Goal: Register for event/course

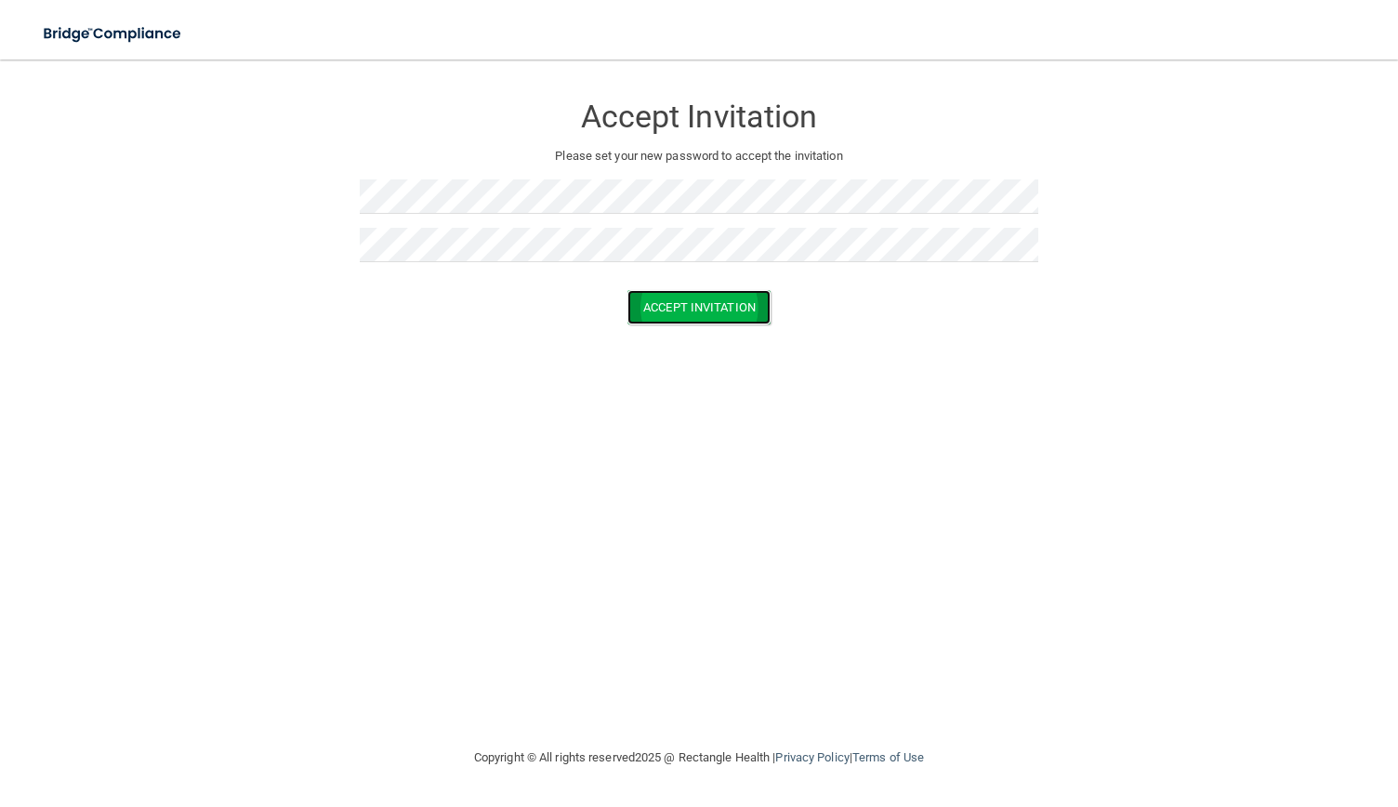
click at [682, 307] on button "Accept Invitation" at bounding box center [699, 307] width 143 height 34
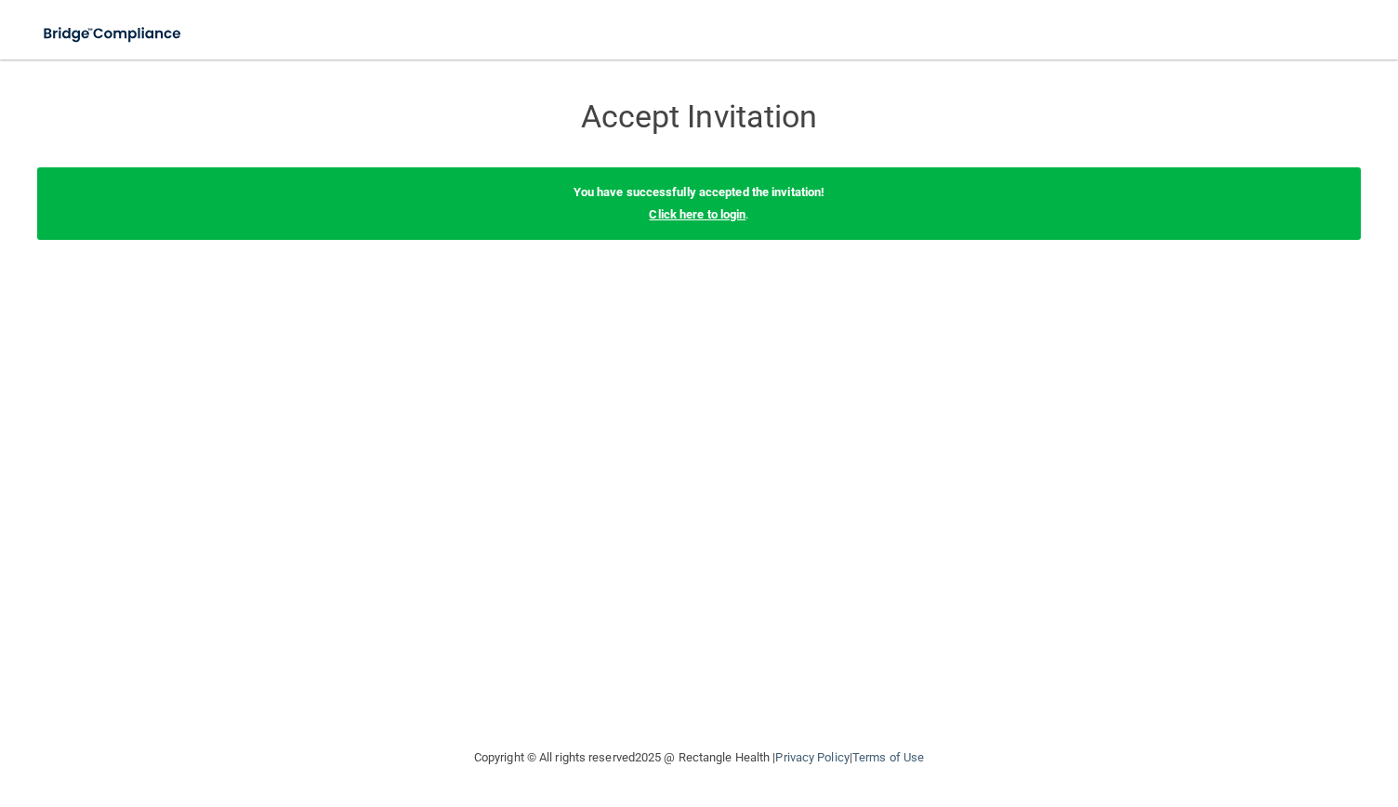
click at [743, 214] on link "Click here to login" at bounding box center [697, 214] width 97 height 14
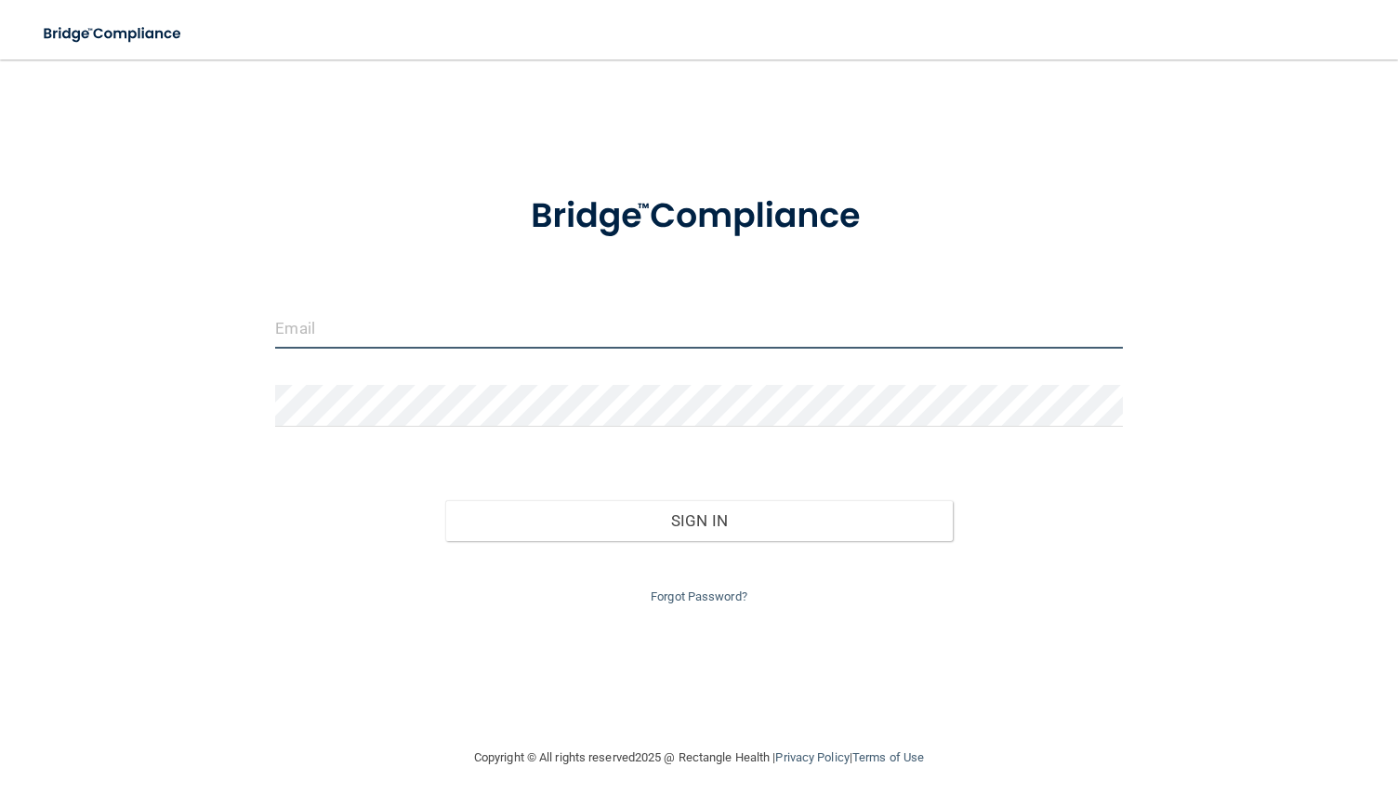
click at [390, 330] on input "email" at bounding box center [698, 328] width 847 height 42
type input "[EMAIL_ADDRESS][DOMAIN_NAME]"
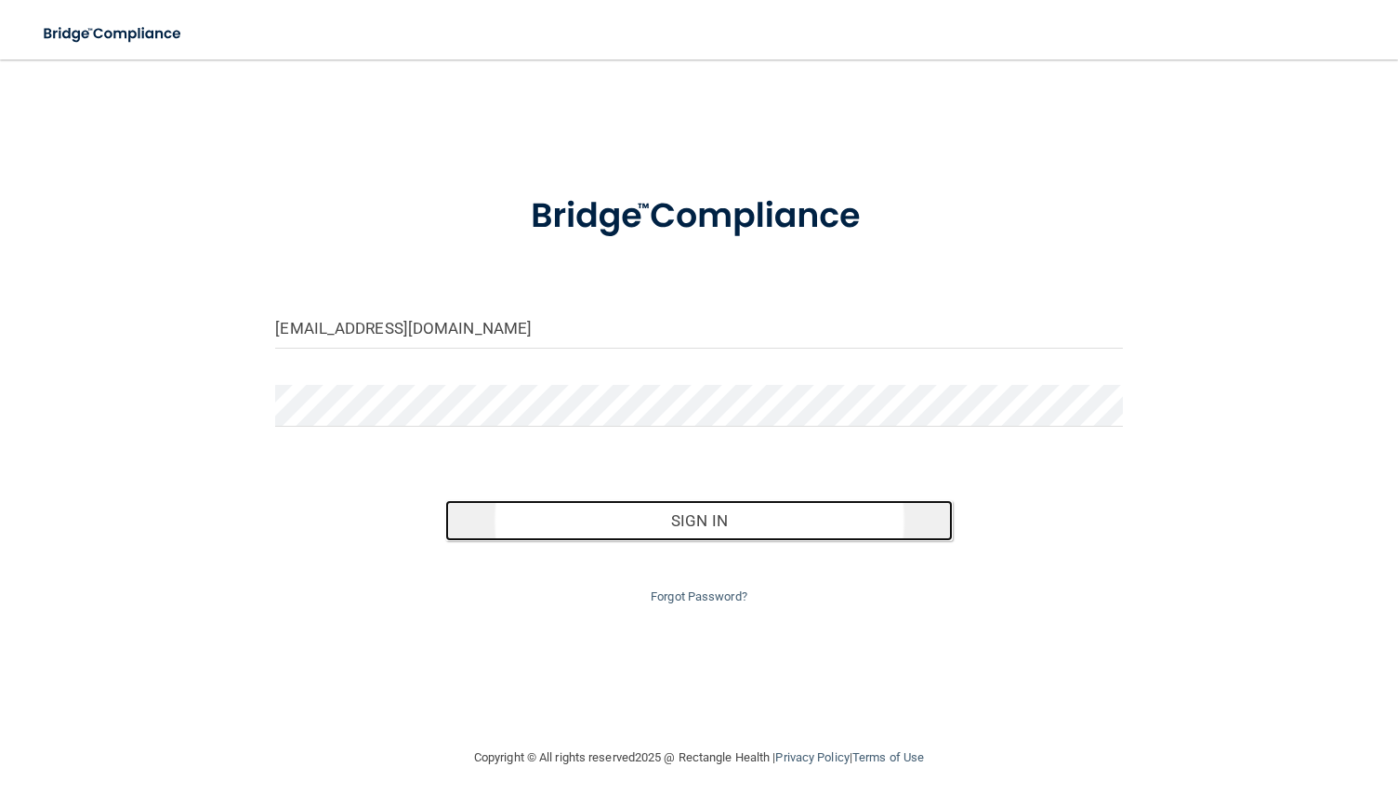
click at [584, 529] on button "Sign In" at bounding box center [699, 520] width 509 height 41
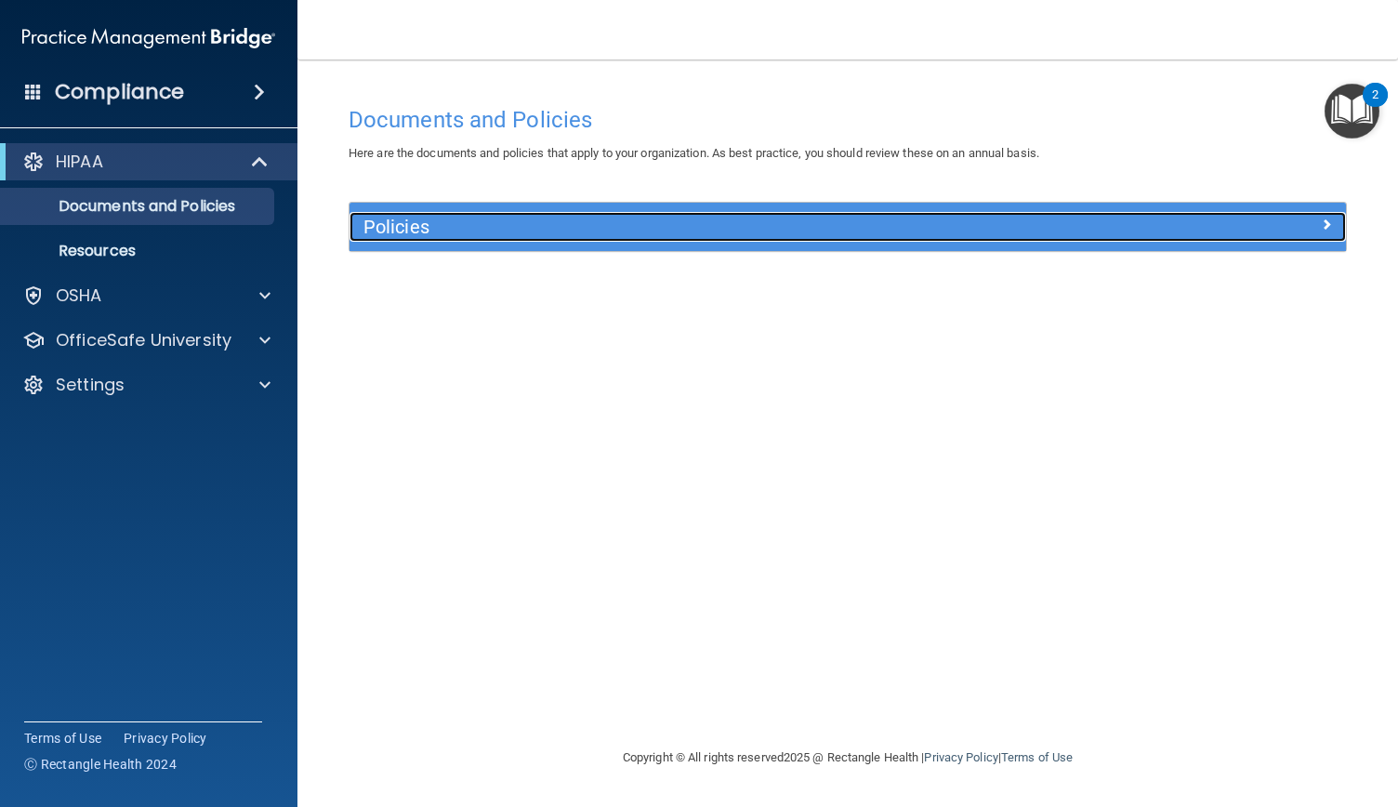
click at [1325, 224] on span at bounding box center [1326, 224] width 11 height 22
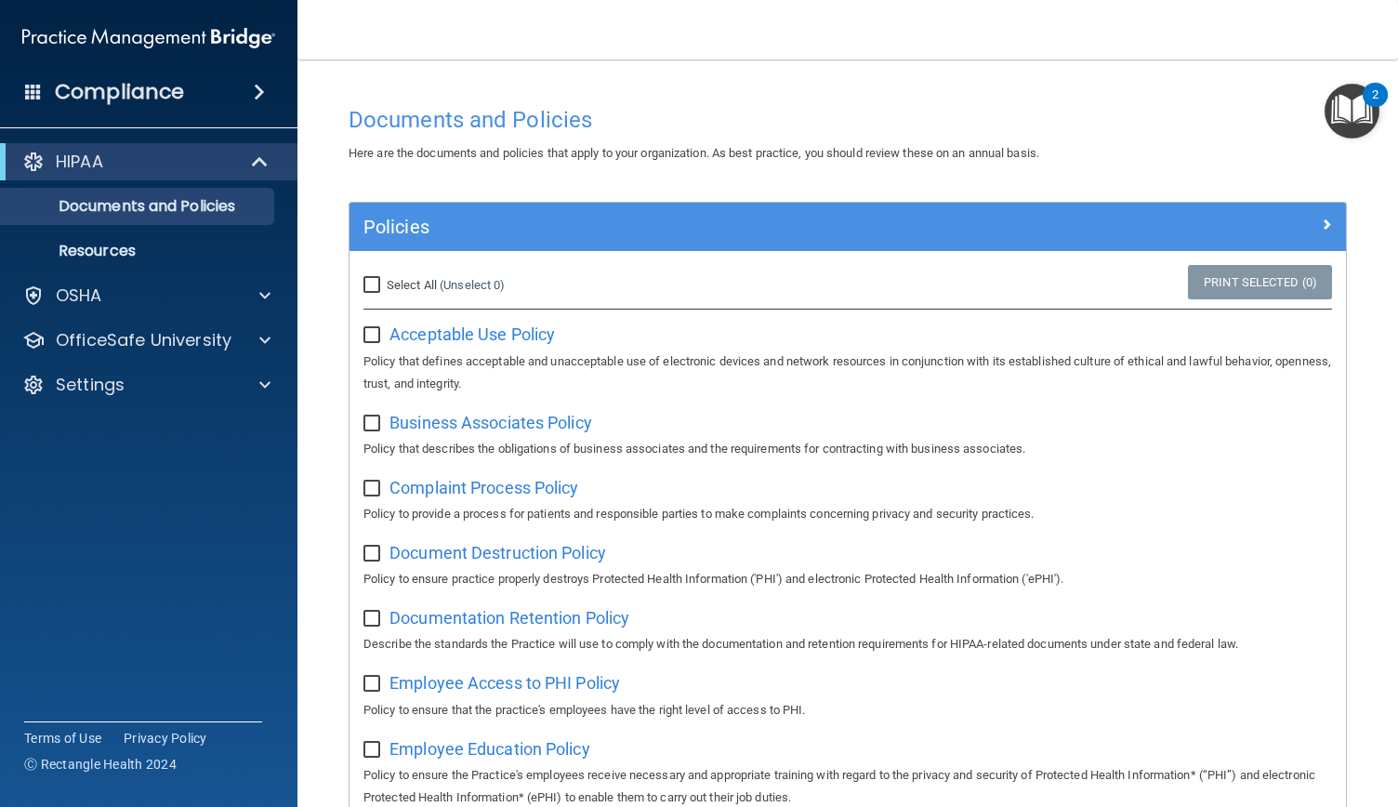
click at [377, 282] on input "Select All (Unselect 0) Unselect All" at bounding box center [374, 285] width 21 height 15
checkbox input "true"
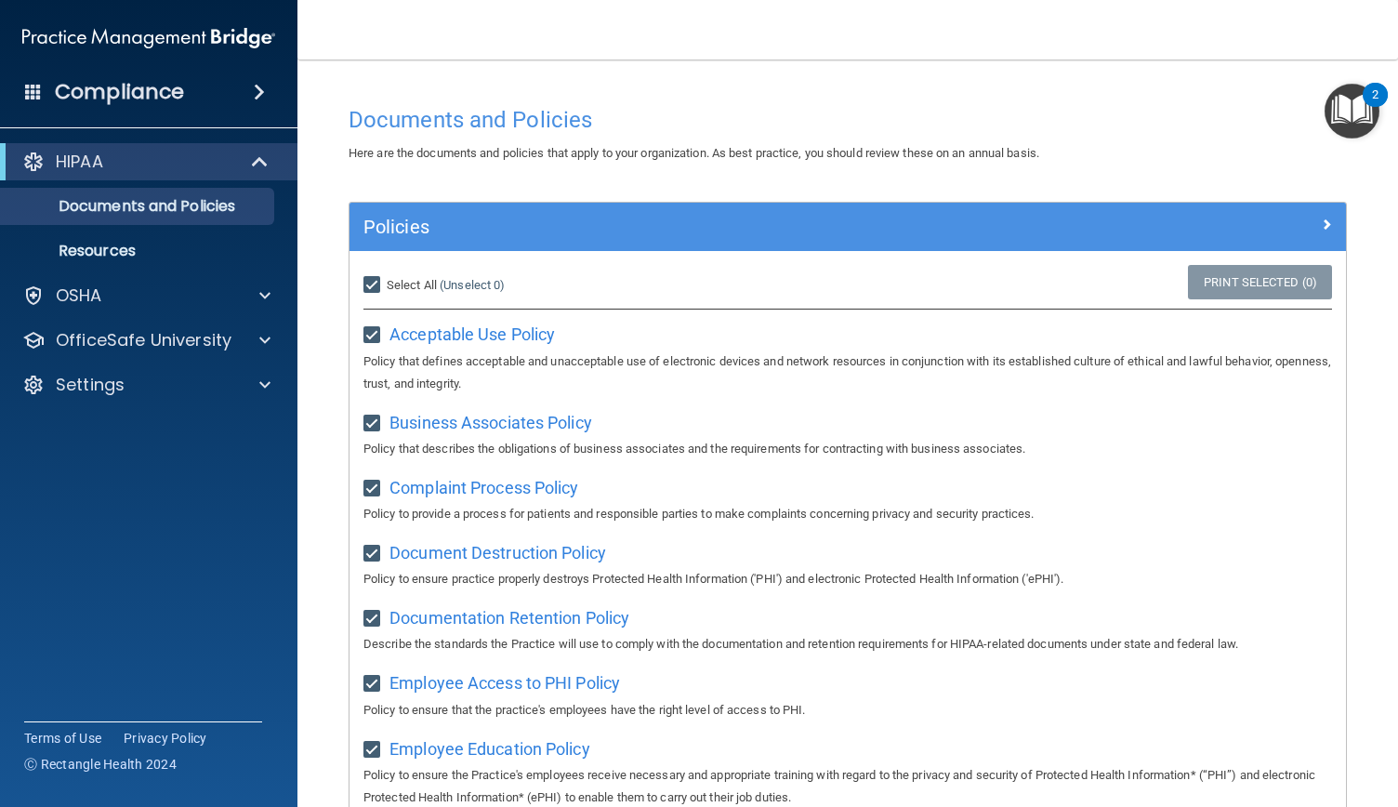
checkbox input "true"
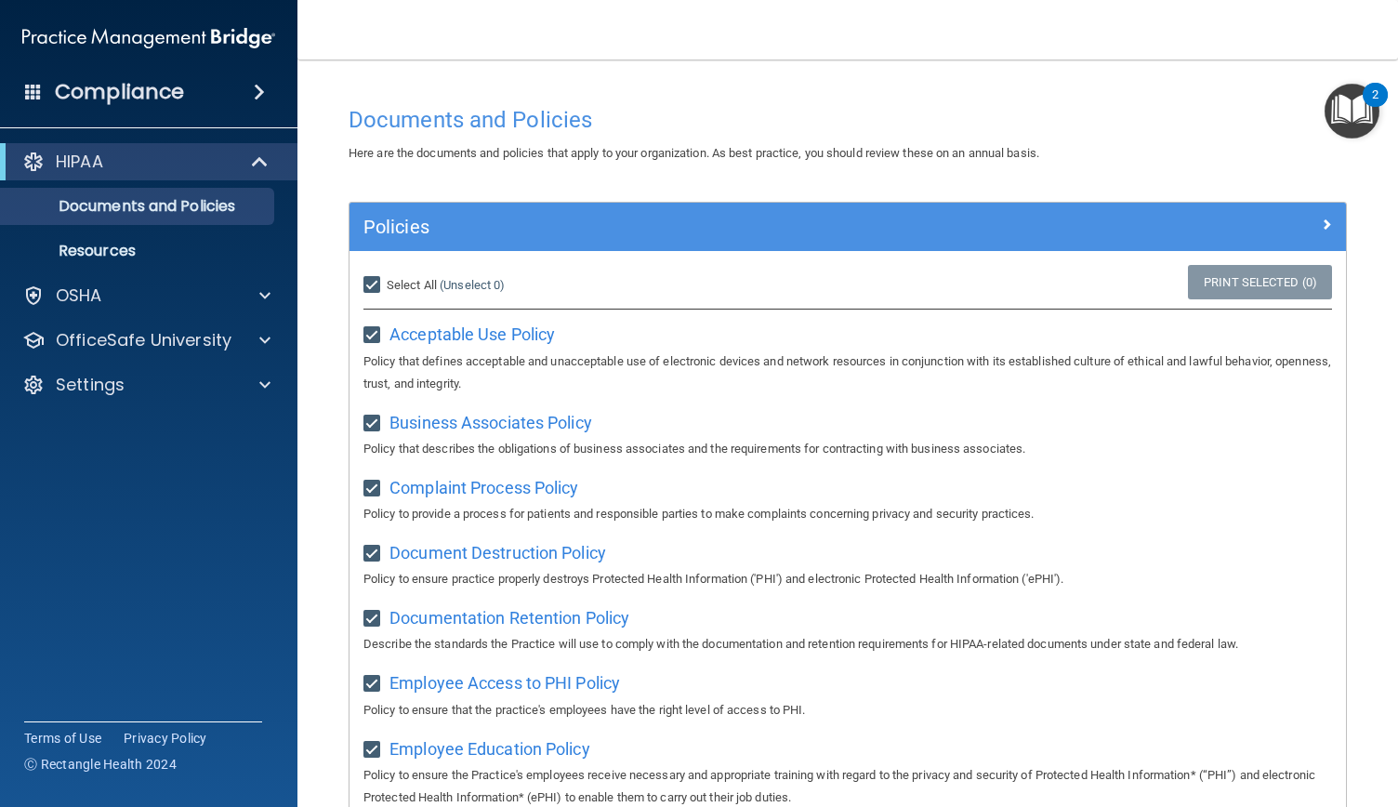
checkbox input "true"
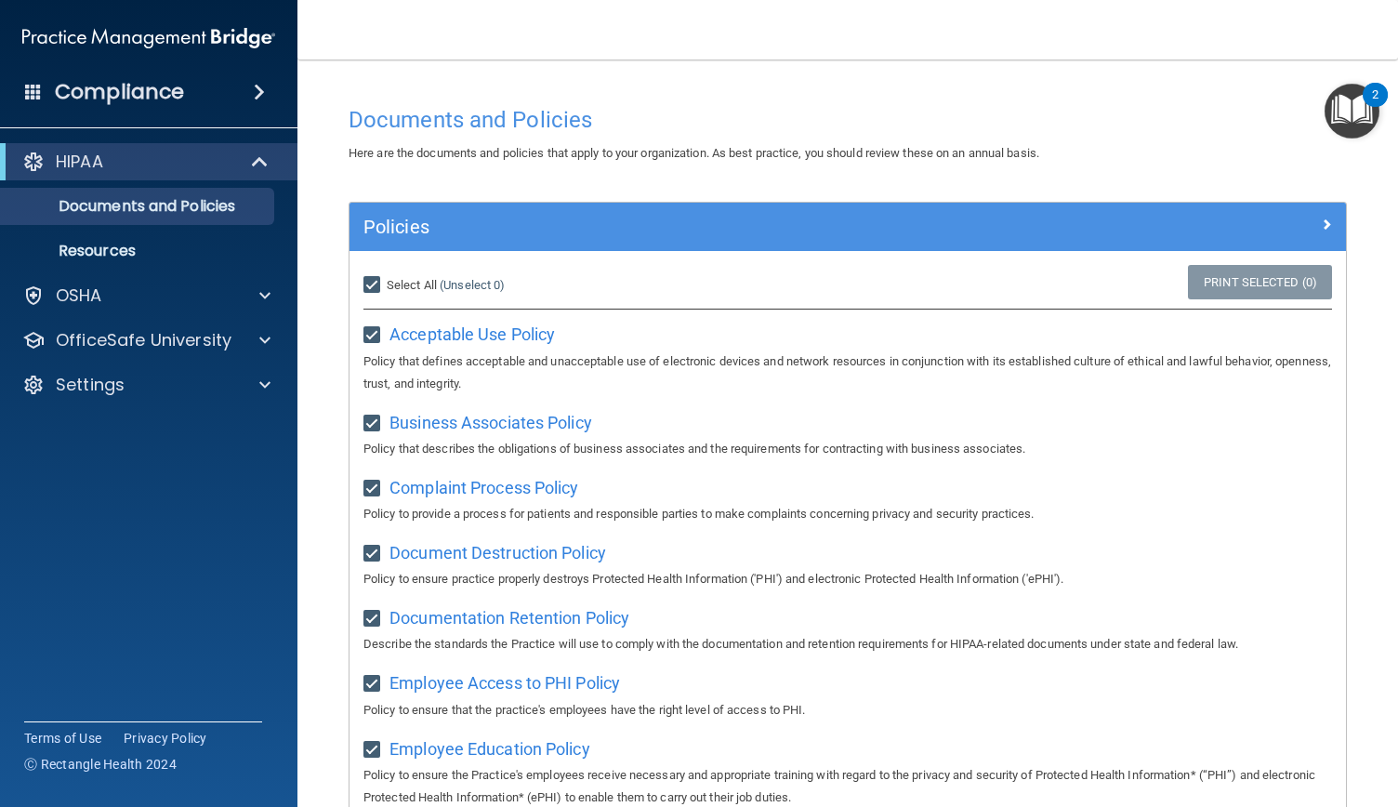
checkbox input "true"
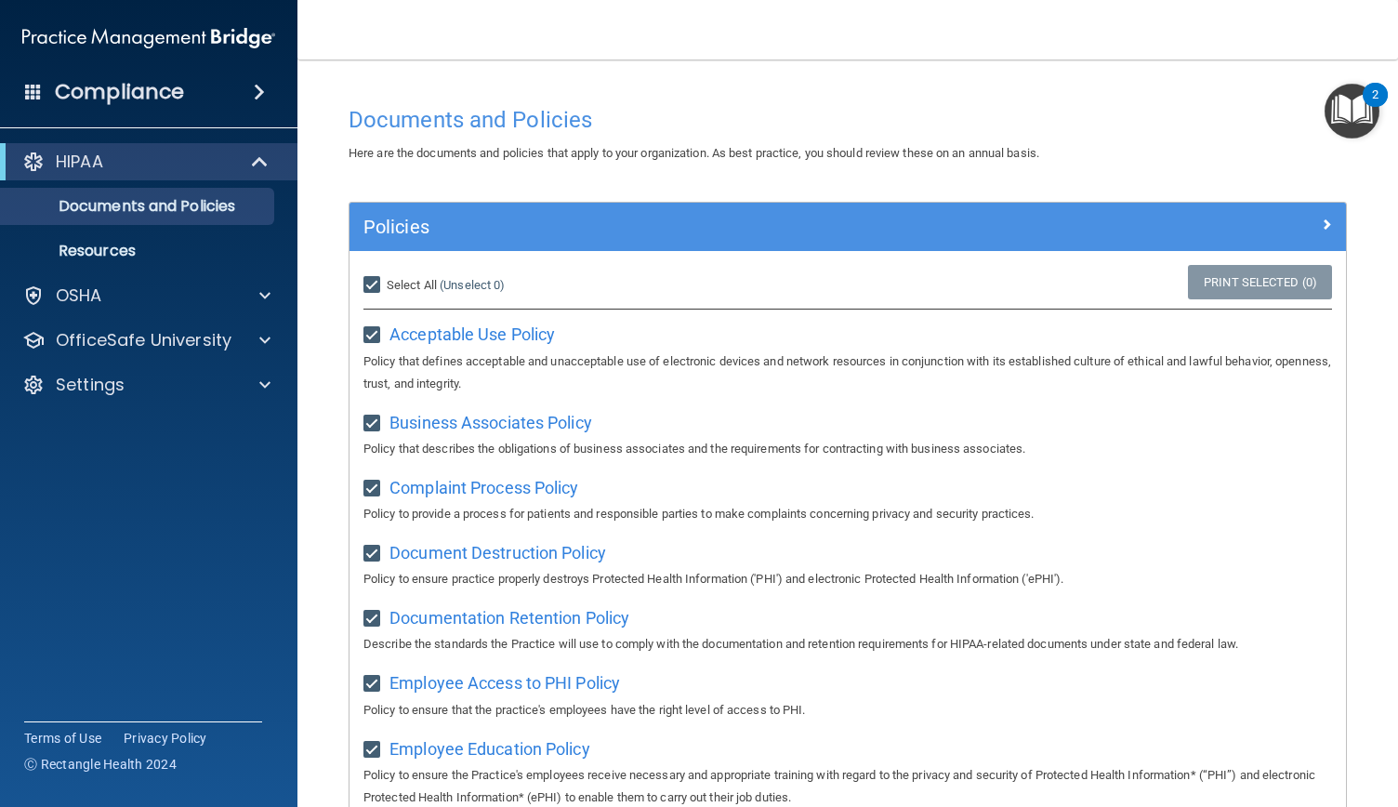
checkbox input "true"
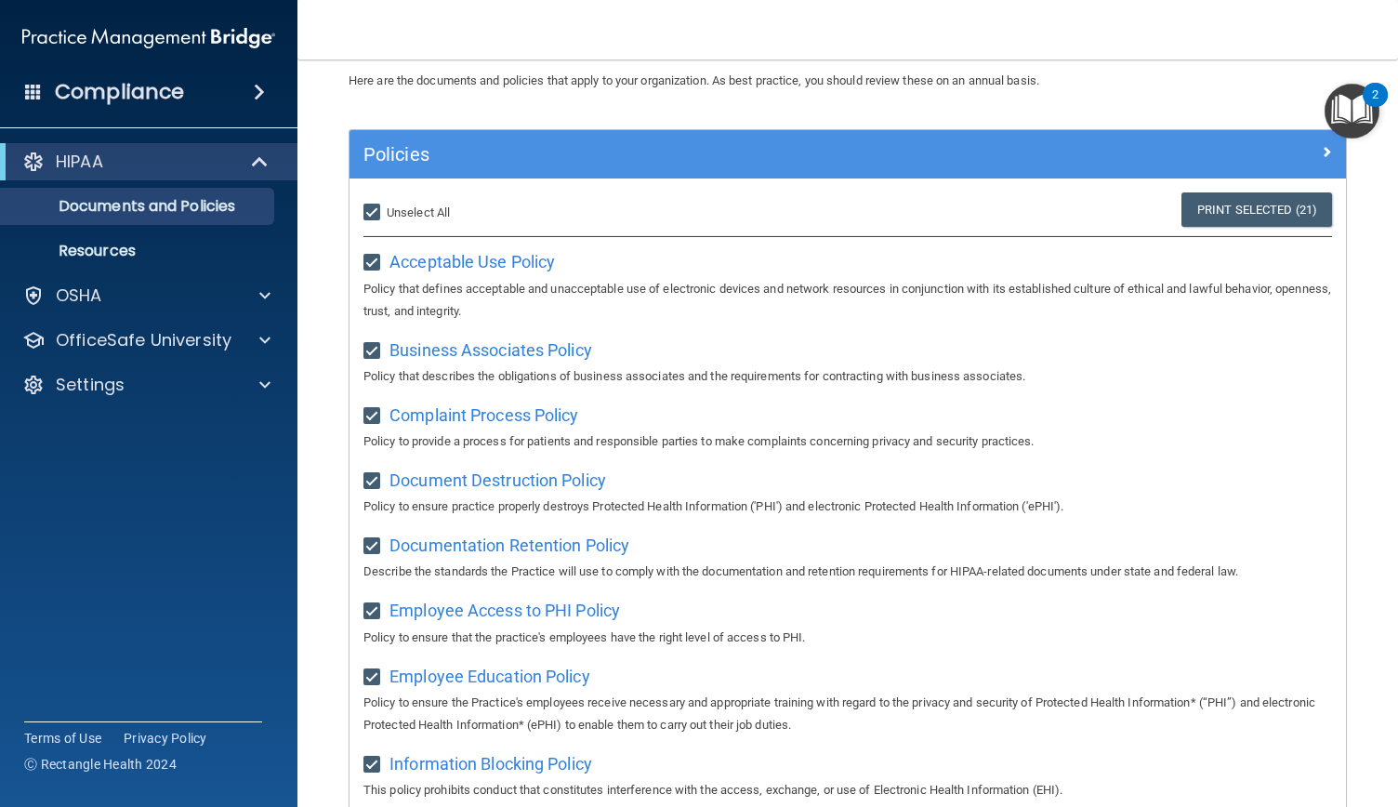
scroll to position [80, 0]
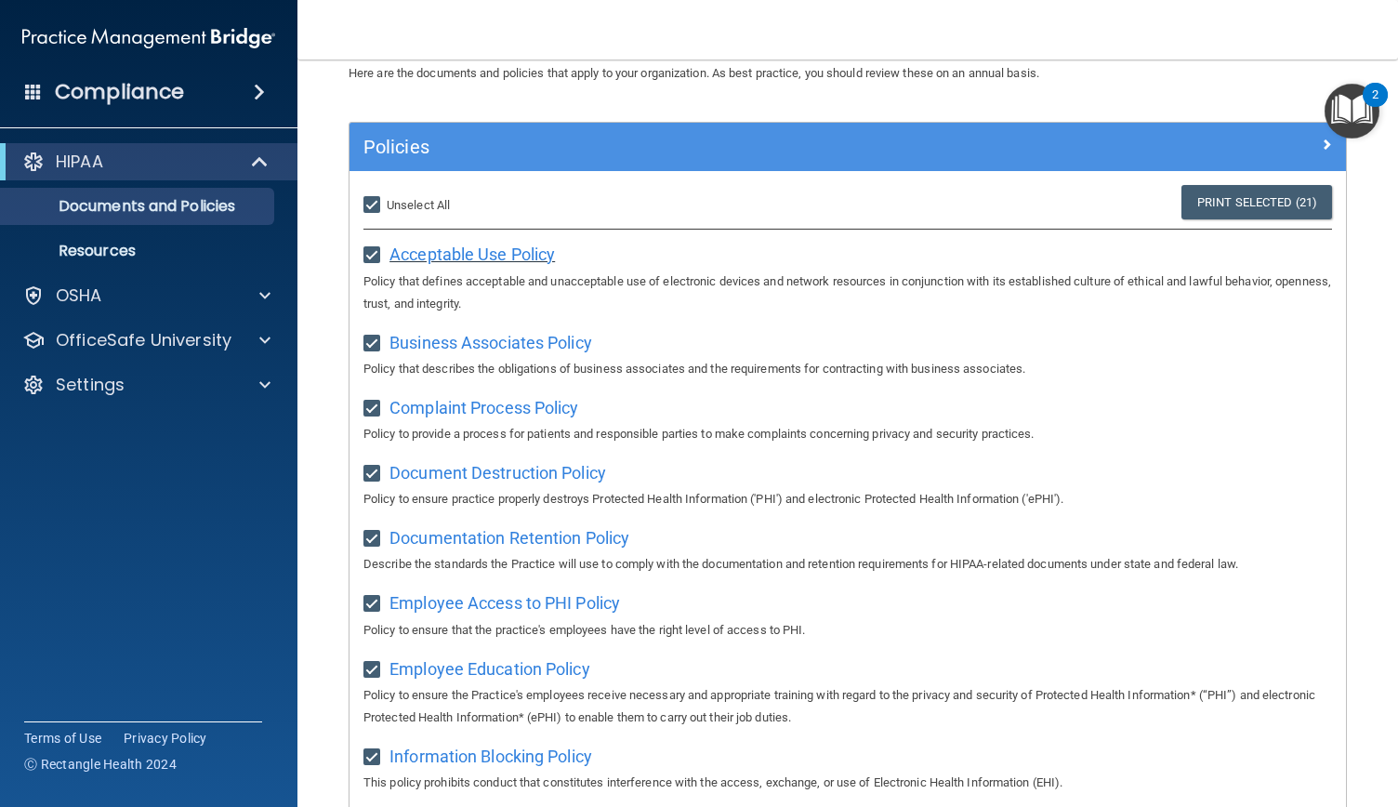
click at [469, 249] on span "Acceptable Use Policy" at bounding box center [473, 255] width 166 height 20
click at [1378, 95] on div "2" at bounding box center [1375, 107] width 7 height 24
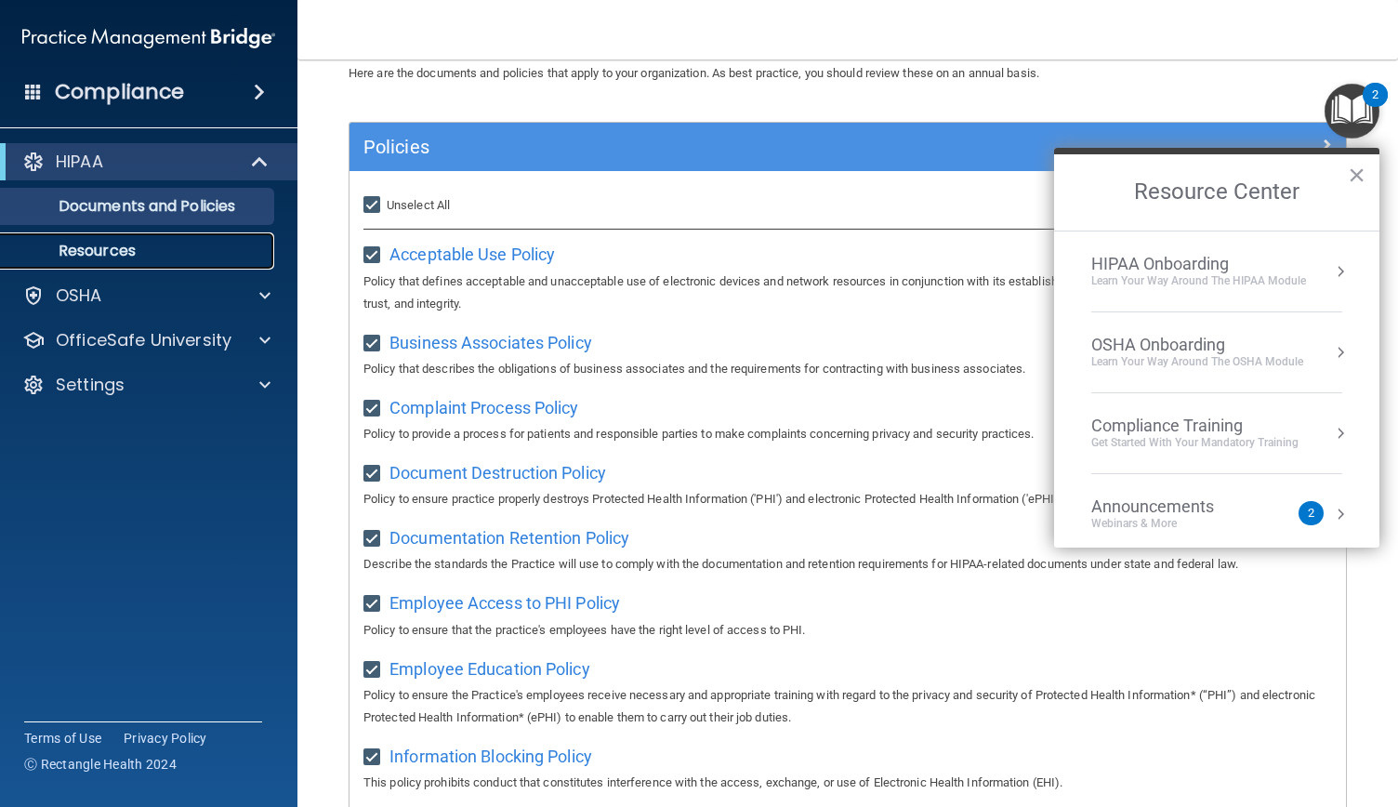
click at [134, 248] on p "Resources" at bounding box center [139, 251] width 254 height 19
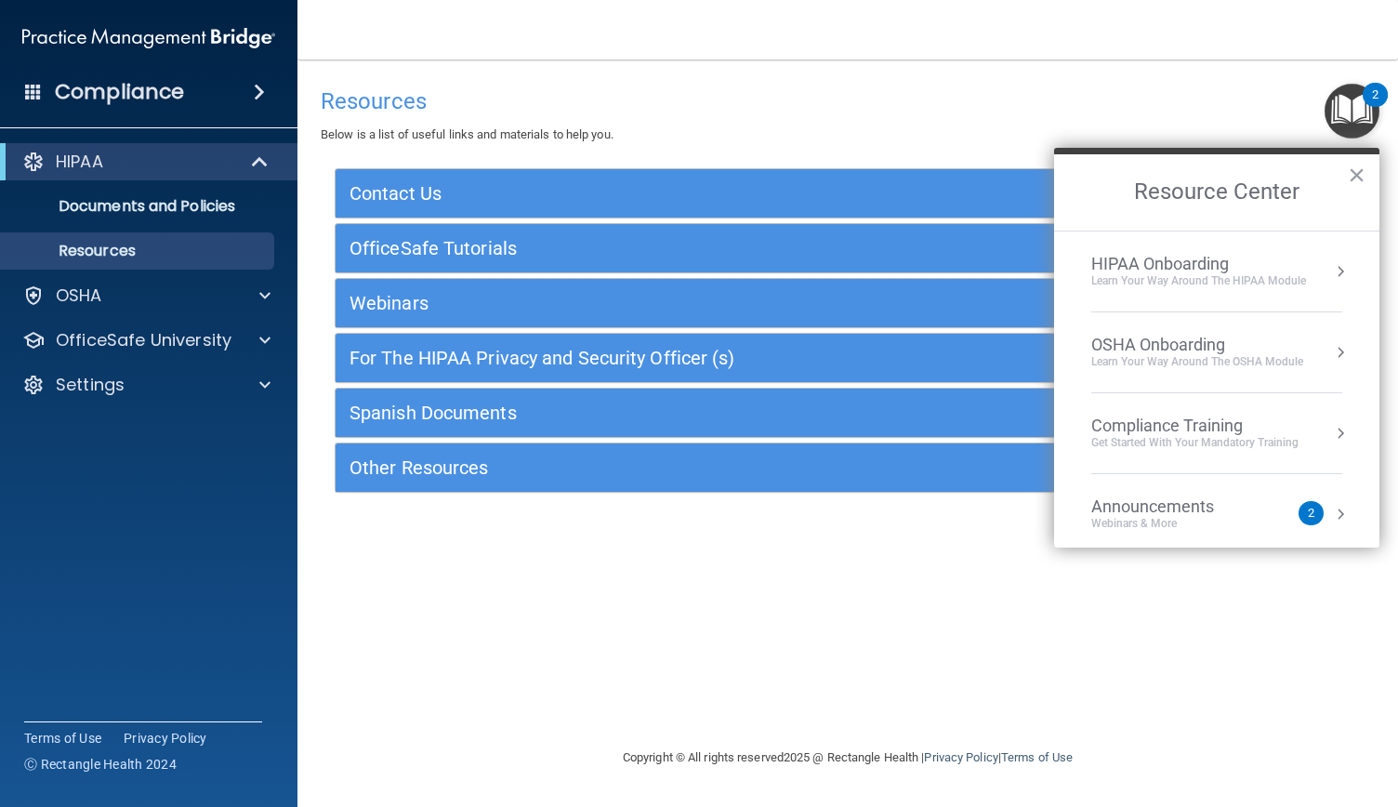
click at [1202, 268] on div "HIPAA Onboarding" at bounding box center [1199, 264] width 215 height 20
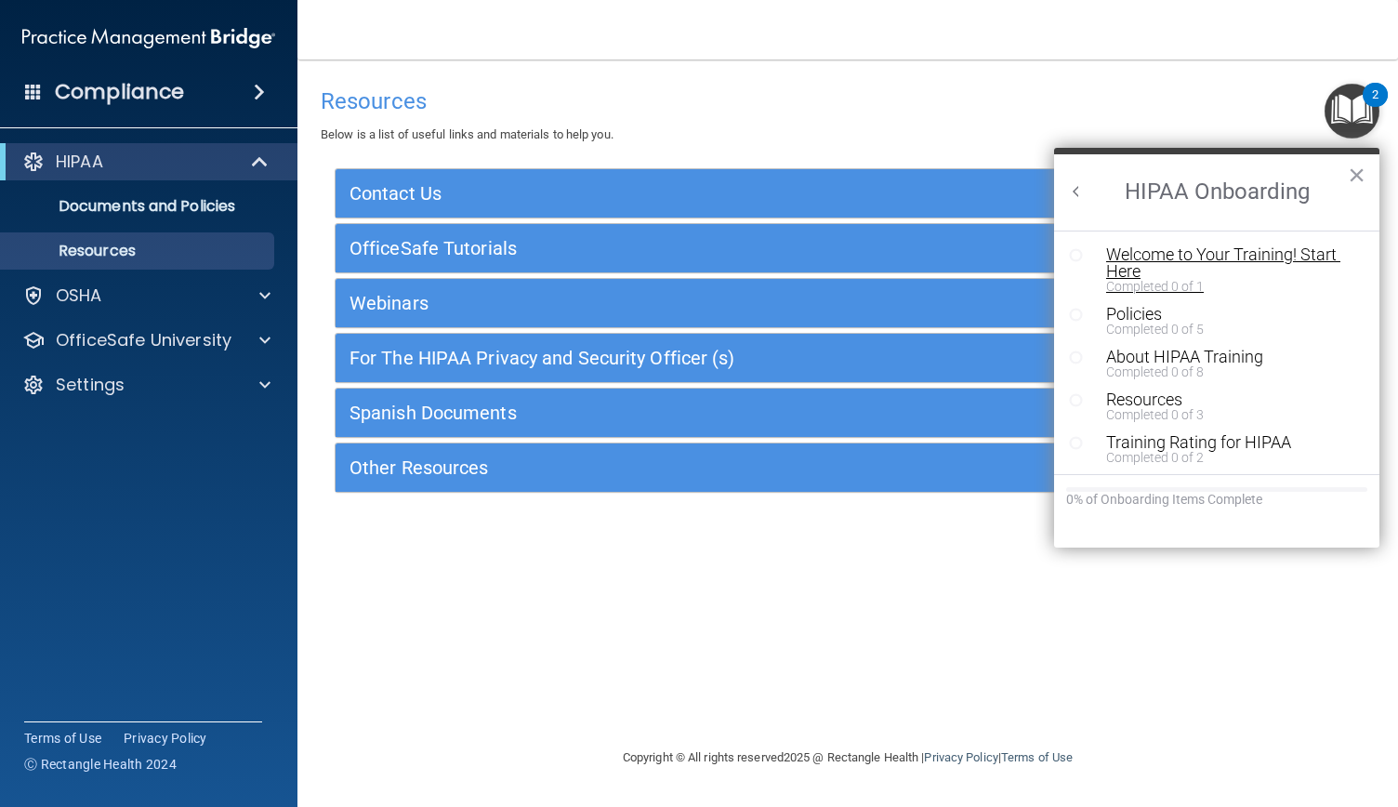
click at [1251, 252] on div "Welcome to Your Training! Start Here" at bounding box center [1223, 262] width 234 height 33
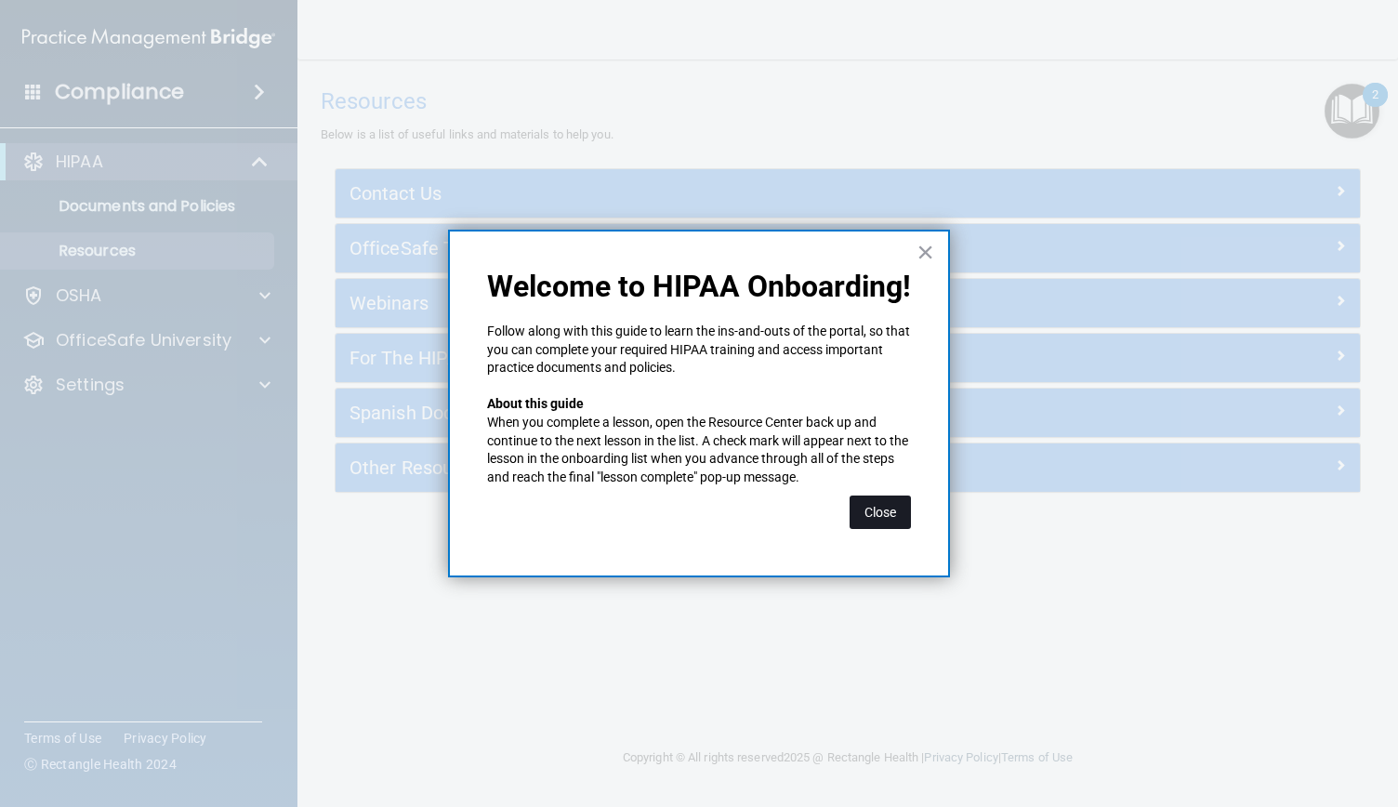
click at [896, 509] on button "Close" at bounding box center [880, 512] width 61 height 33
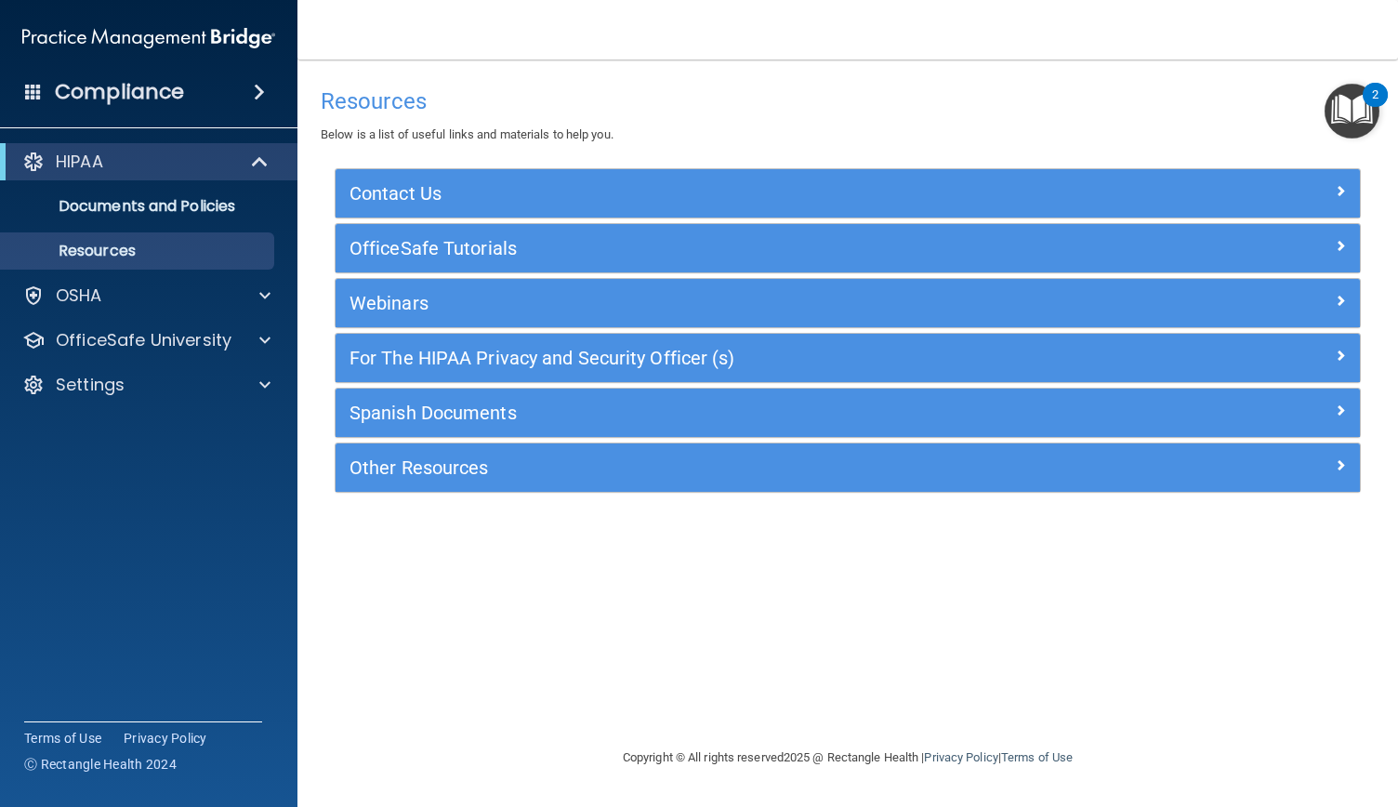
click at [1371, 97] on div "2" at bounding box center [1375, 95] width 25 height 24
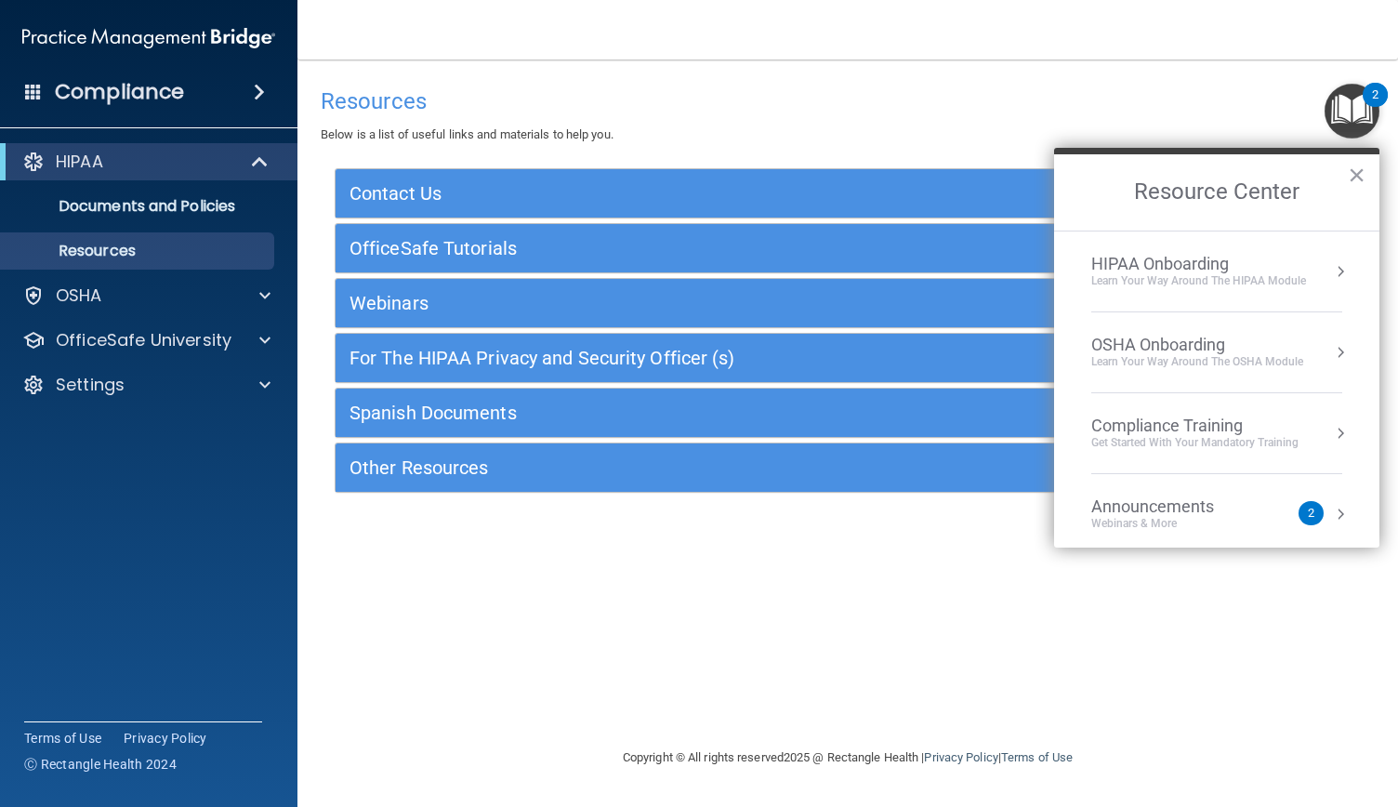
click at [1237, 435] on div "Get Started with your mandatory training" at bounding box center [1195, 443] width 207 height 16
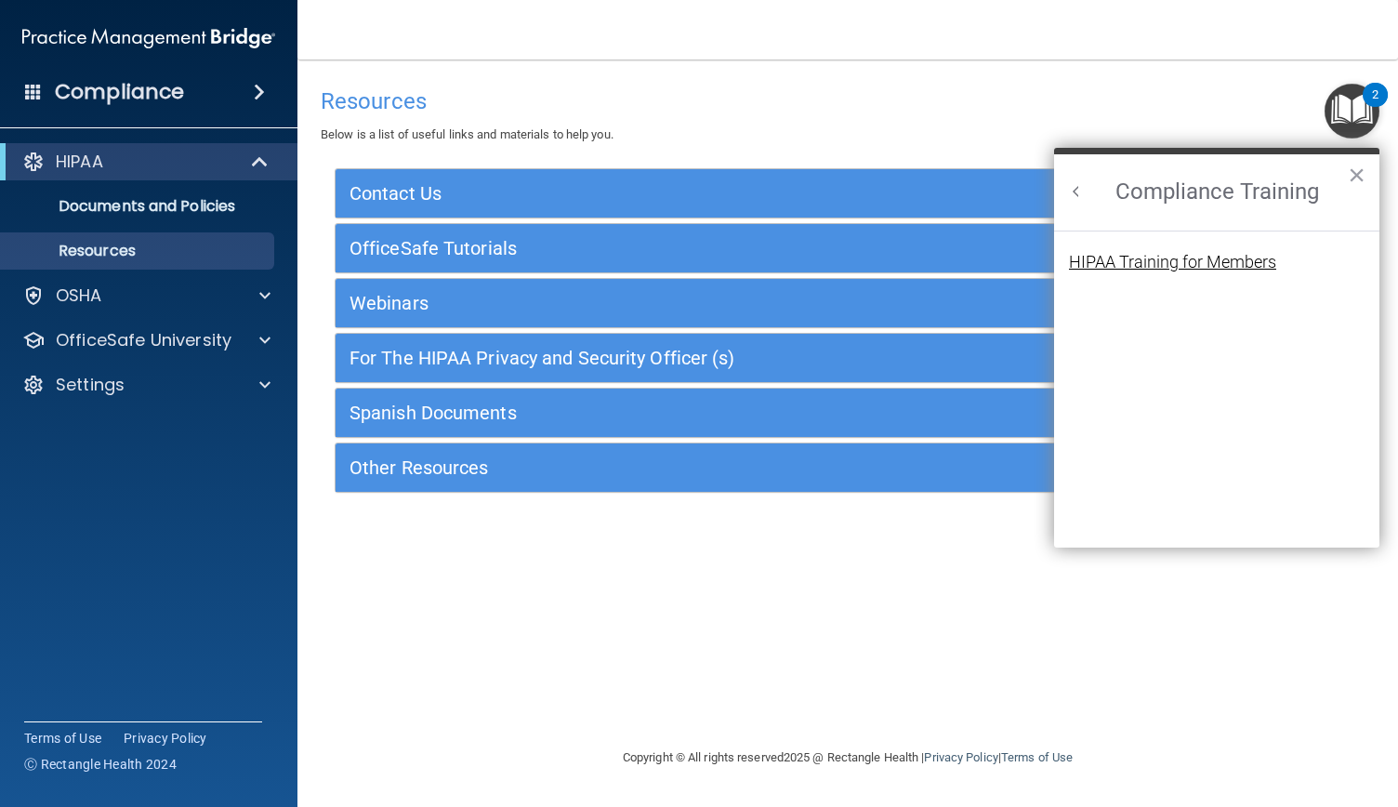
click at [1218, 262] on div "HIPAA Training for Members" at bounding box center [1172, 262] width 207 height 17
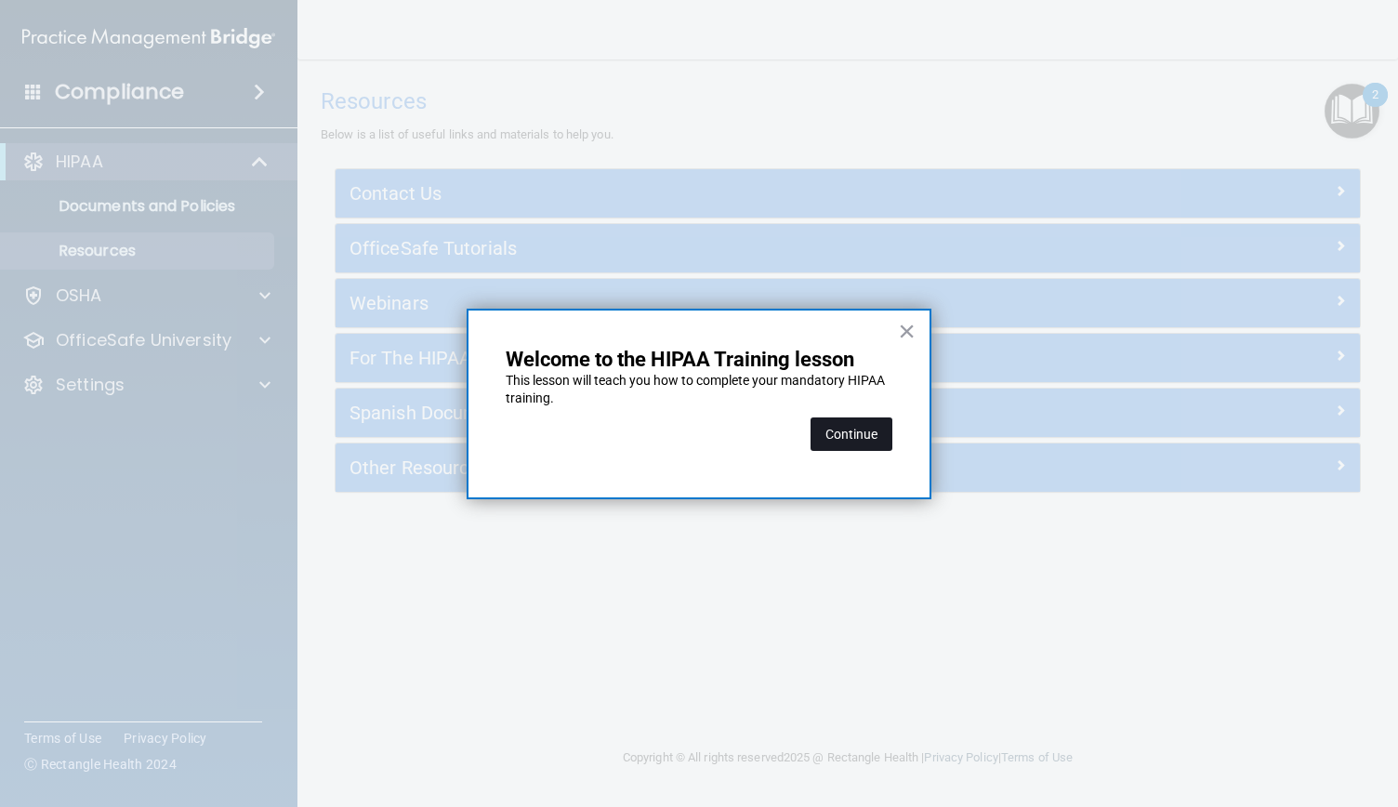
click at [876, 432] on button "Continue" at bounding box center [852, 433] width 82 height 33
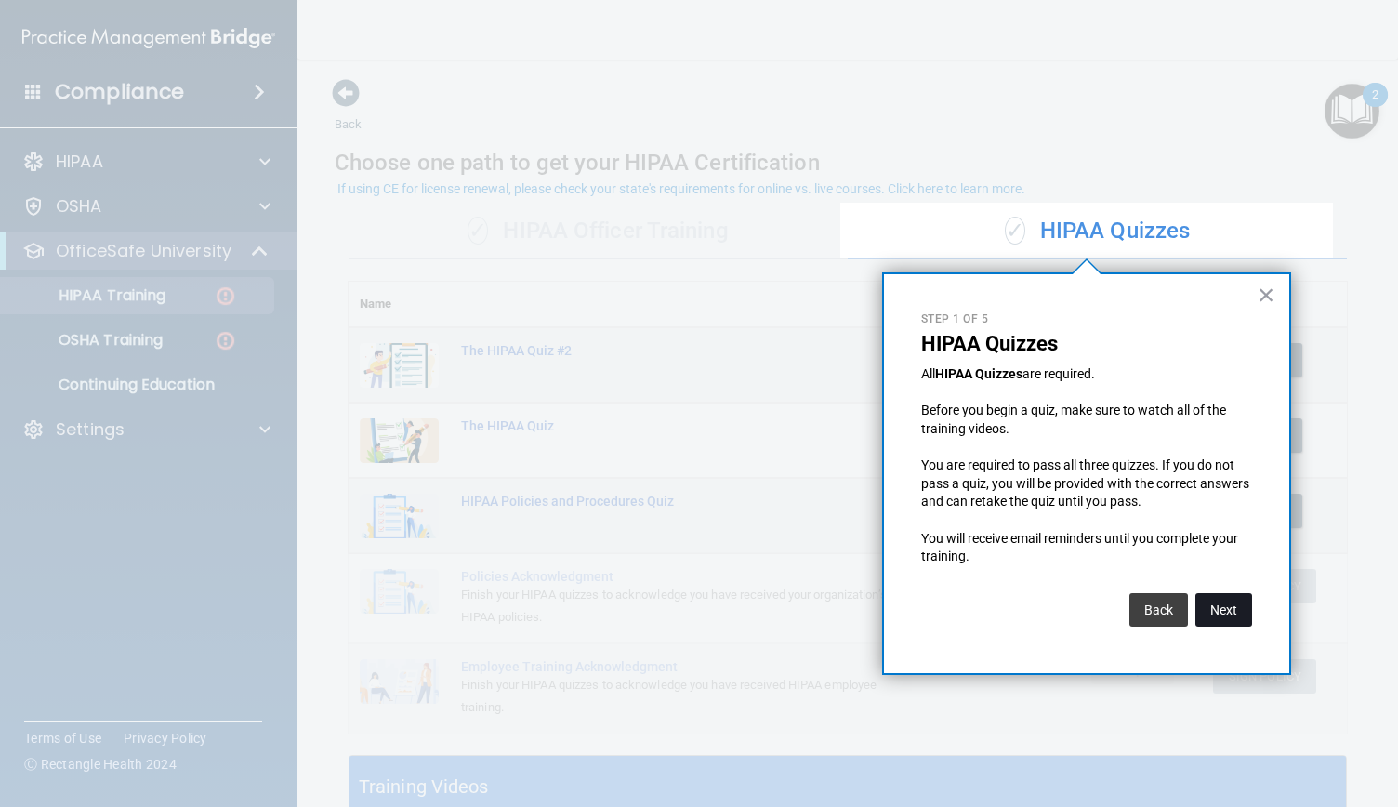
click at [1233, 616] on button "Next" at bounding box center [1224, 609] width 57 height 33
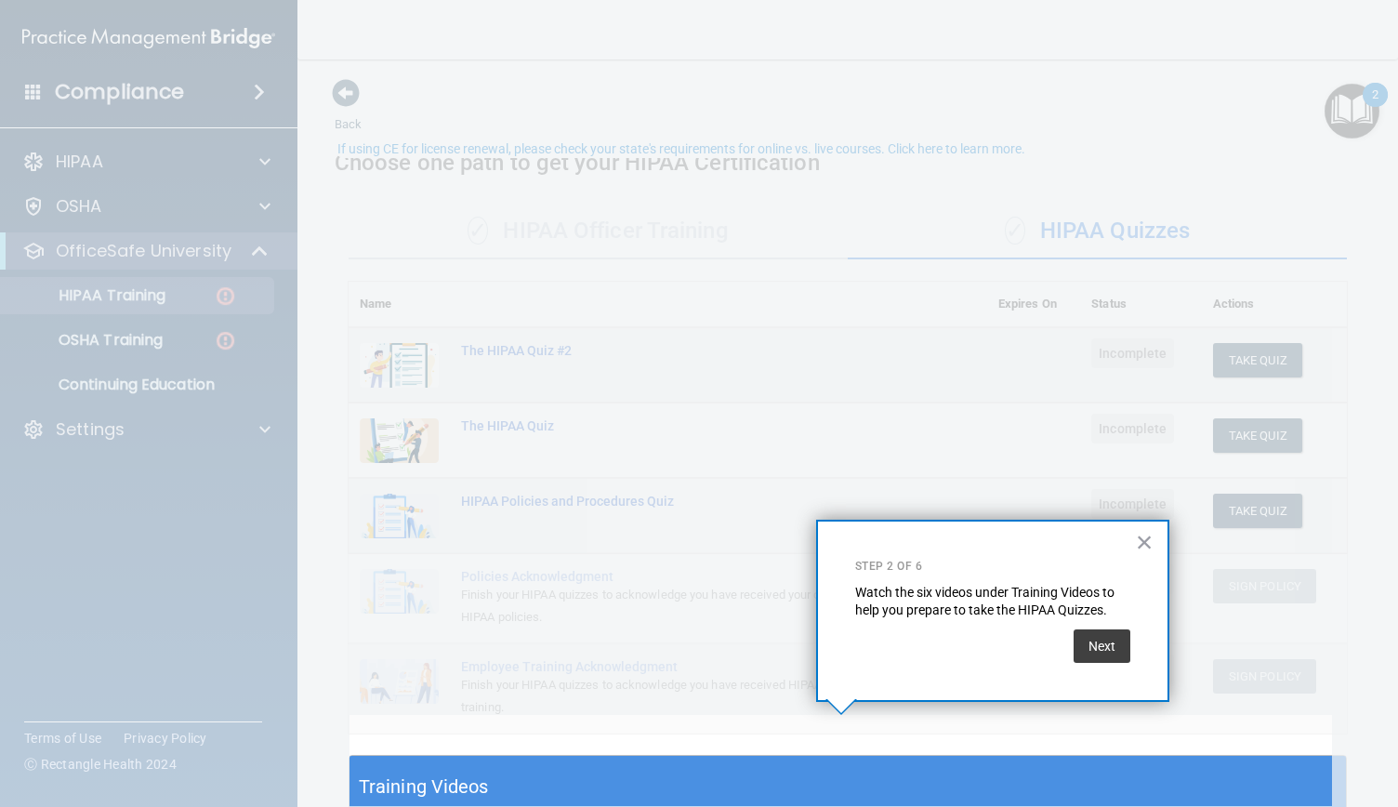
scroll to position [40, 0]
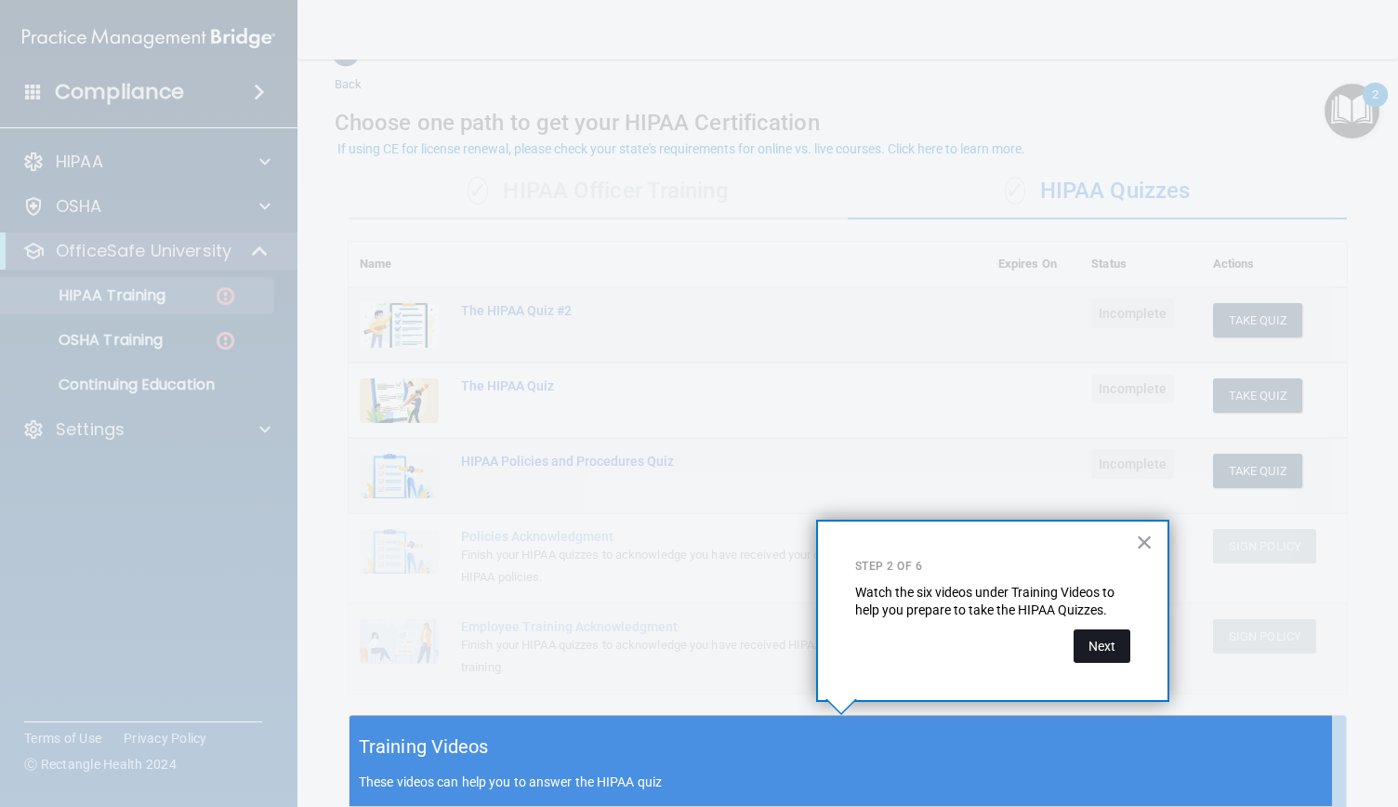
click at [1112, 648] on button "Next" at bounding box center [1102, 645] width 57 height 33
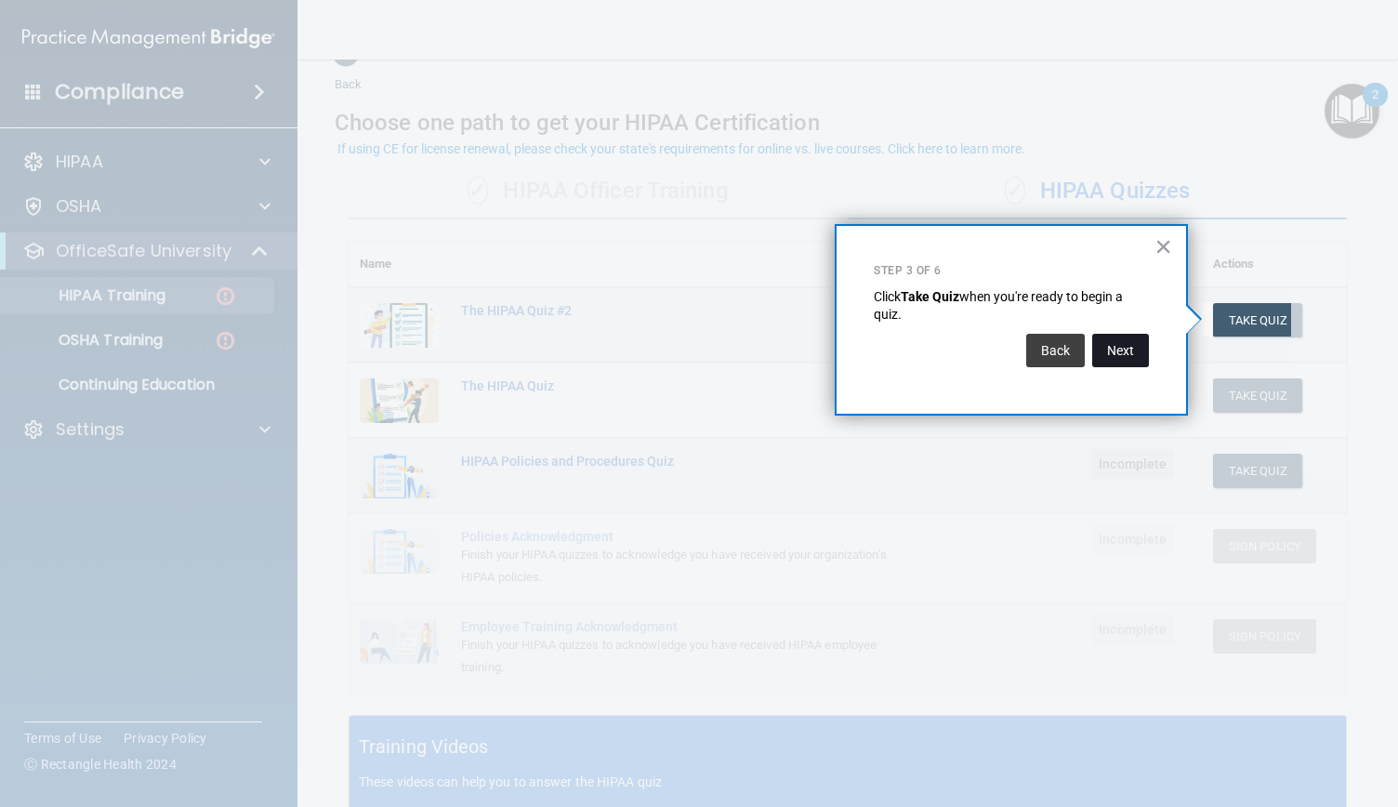
click at [1136, 348] on button "Next" at bounding box center [1120, 350] width 57 height 33
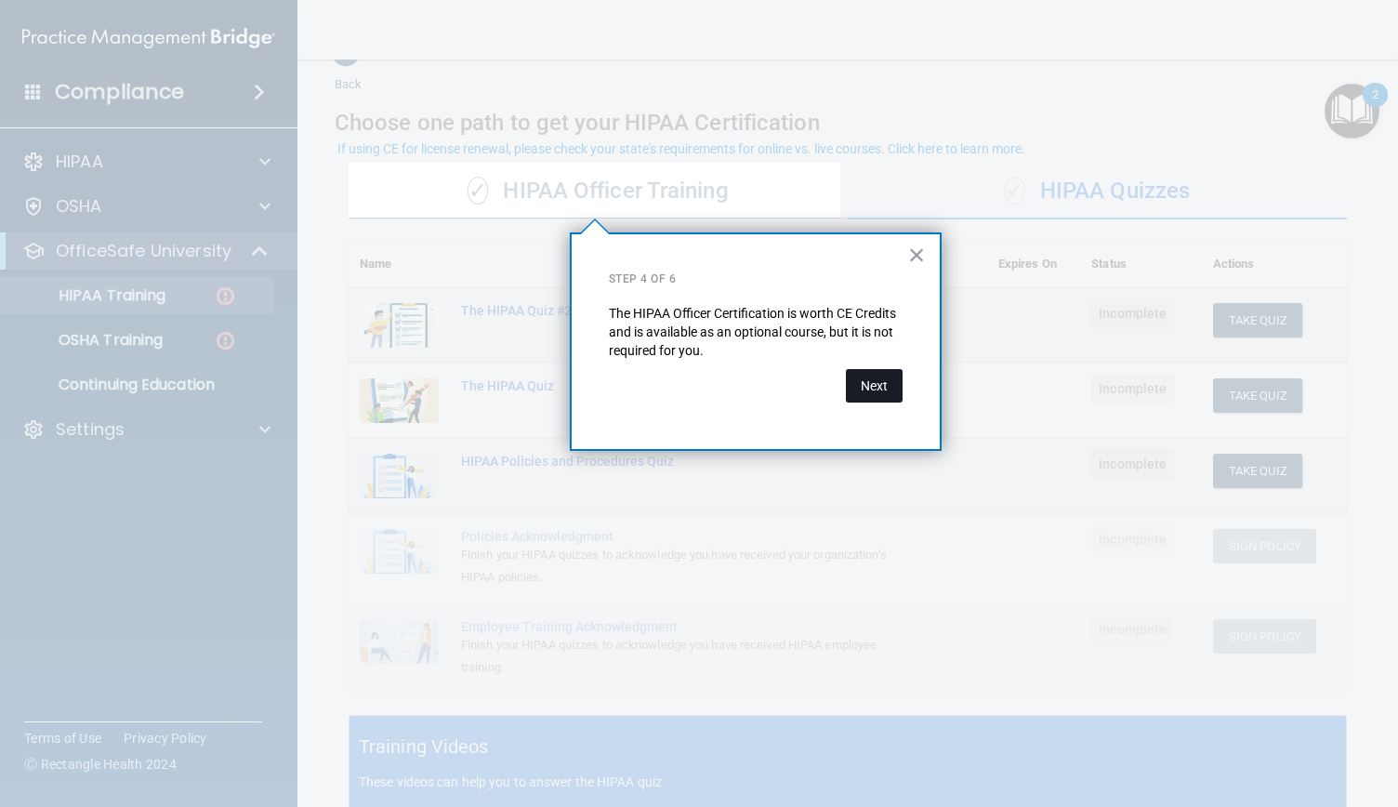
click at [881, 385] on button "Next" at bounding box center [874, 385] width 57 height 33
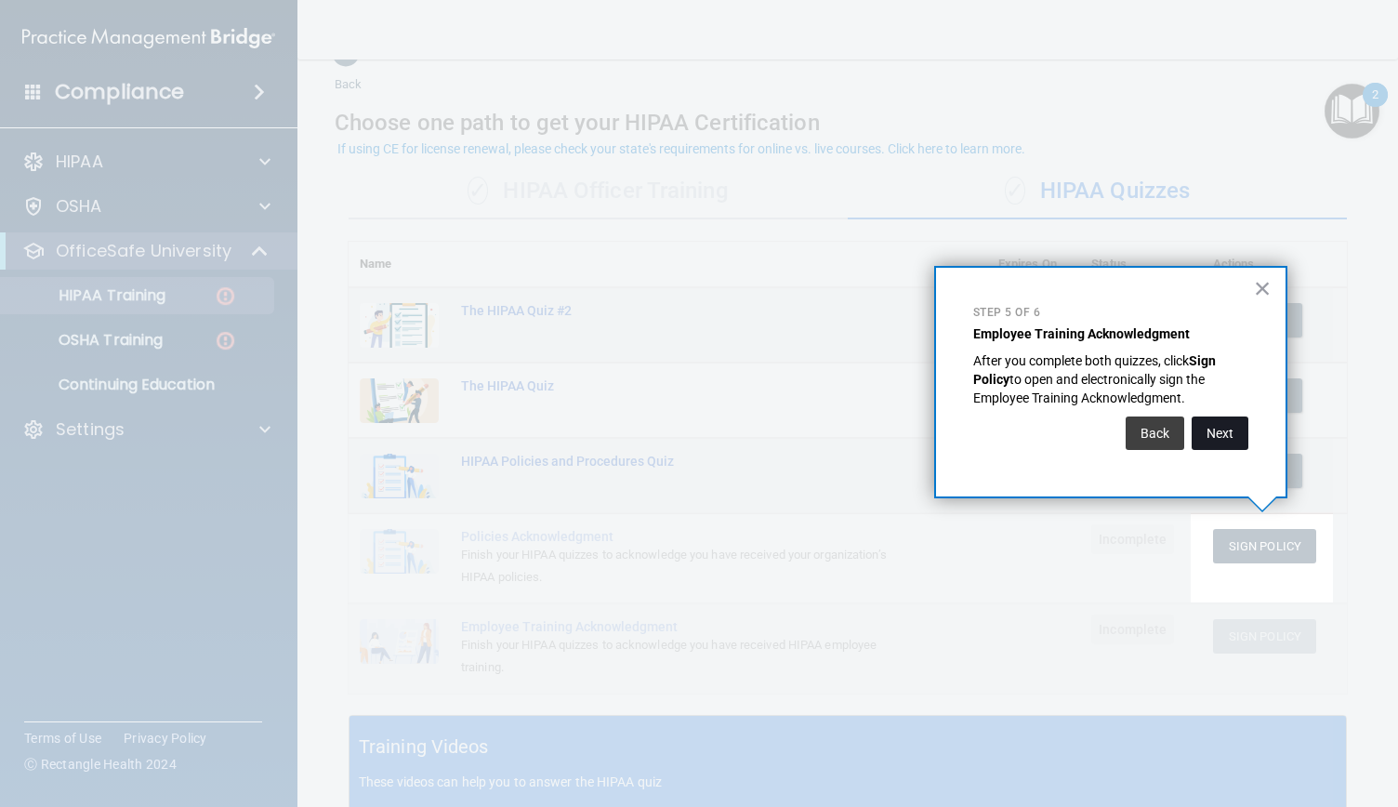
click at [1233, 437] on button "Next" at bounding box center [1220, 433] width 57 height 33
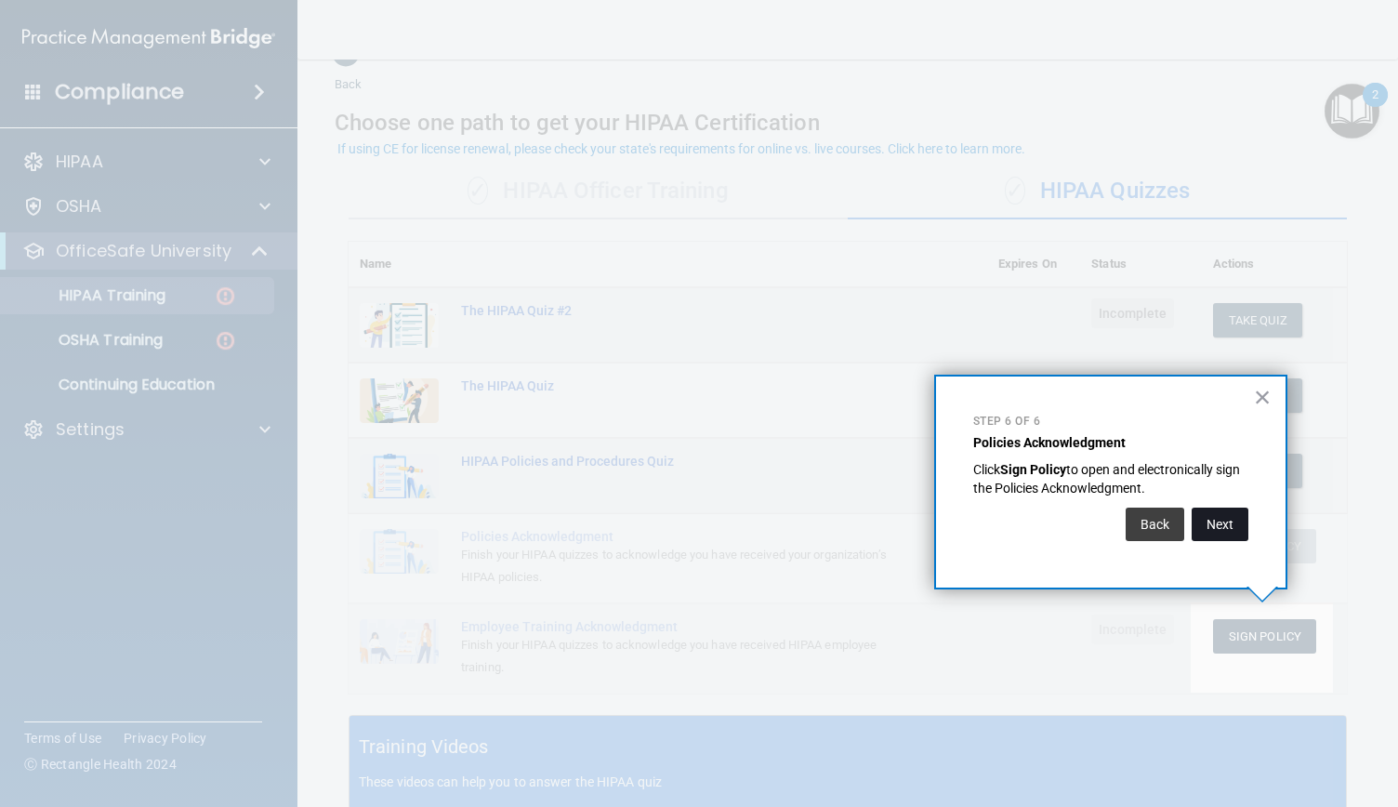
click at [1226, 512] on button "Next" at bounding box center [1220, 524] width 57 height 33
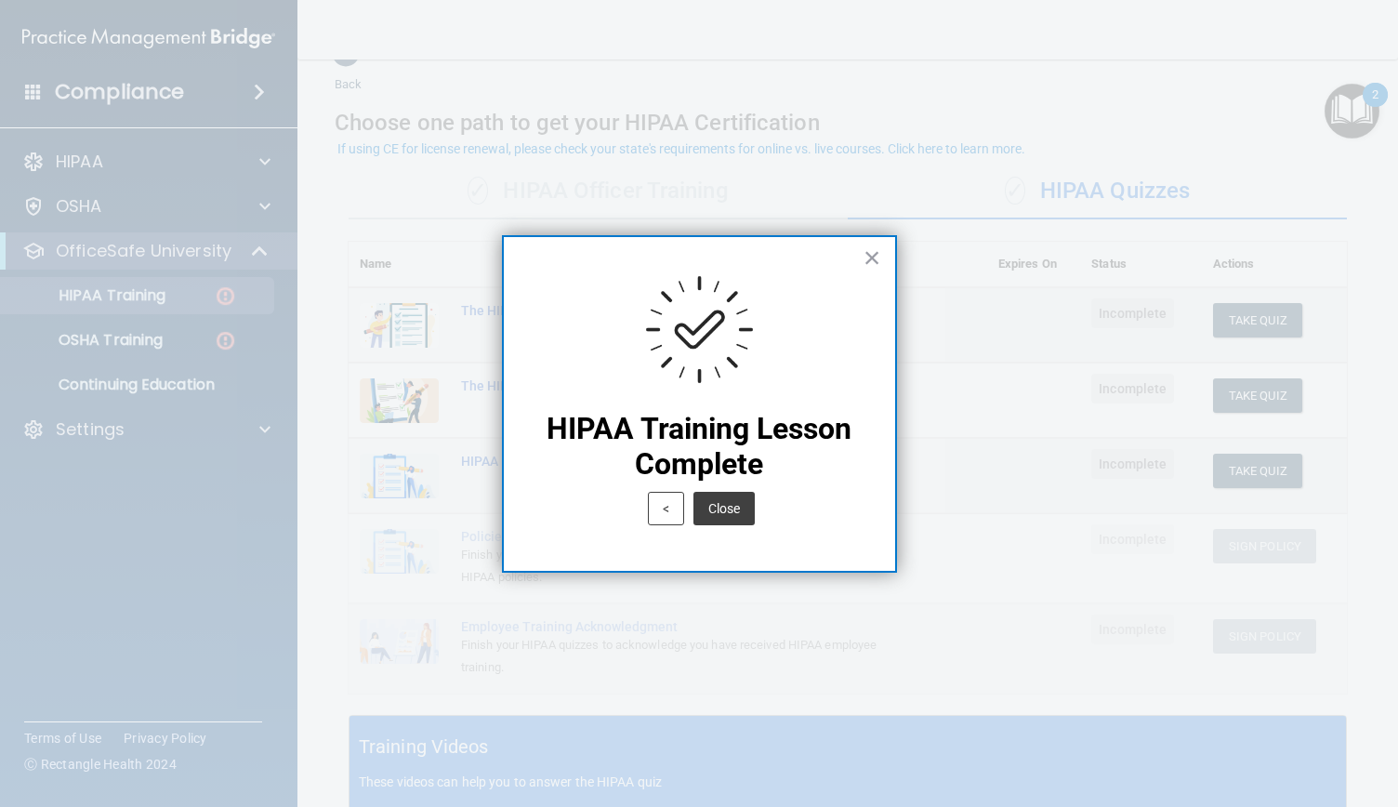
click at [735, 512] on button "Close" at bounding box center [724, 508] width 61 height 33
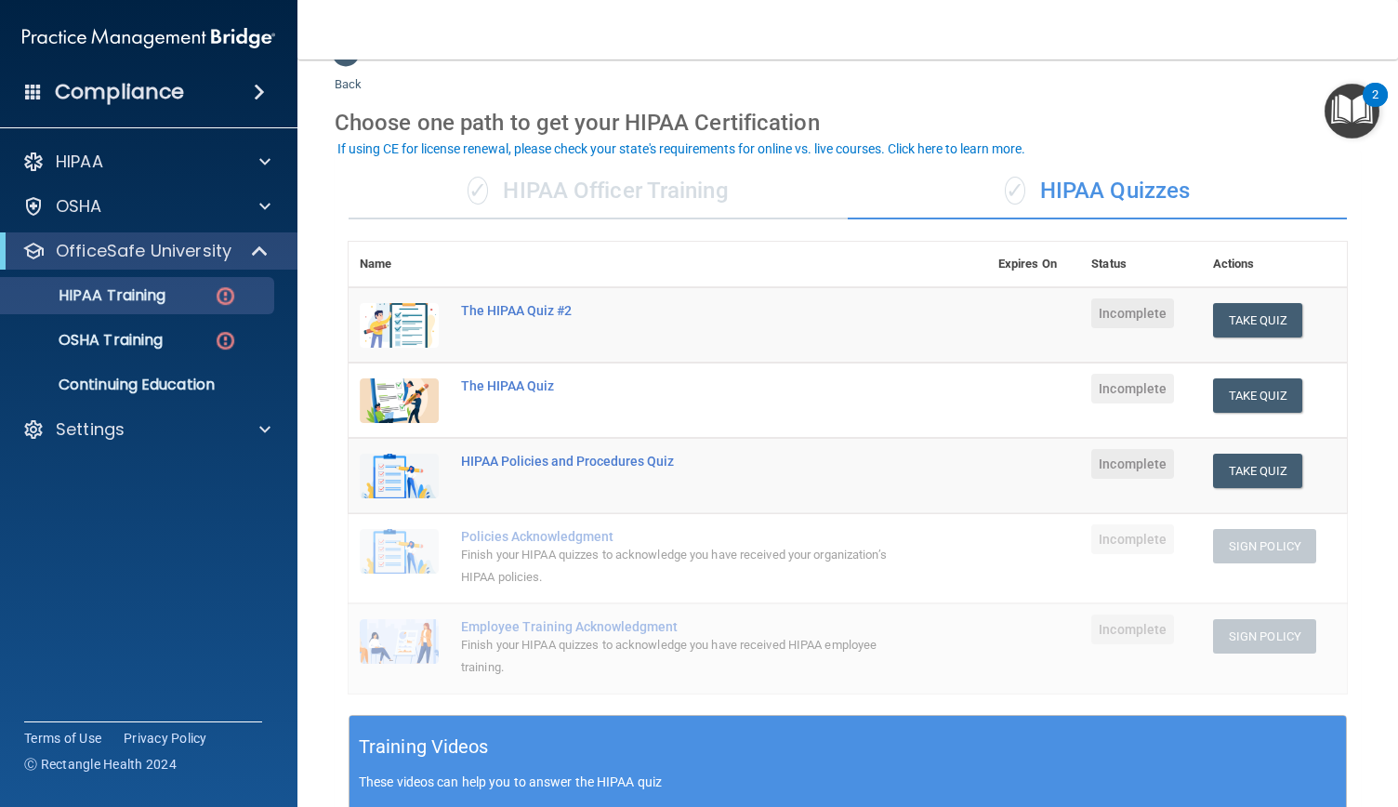
click at [649, 192] on div "✓ HIPAA Officer Training" at bounding box center [598, 192] width 499 height 56
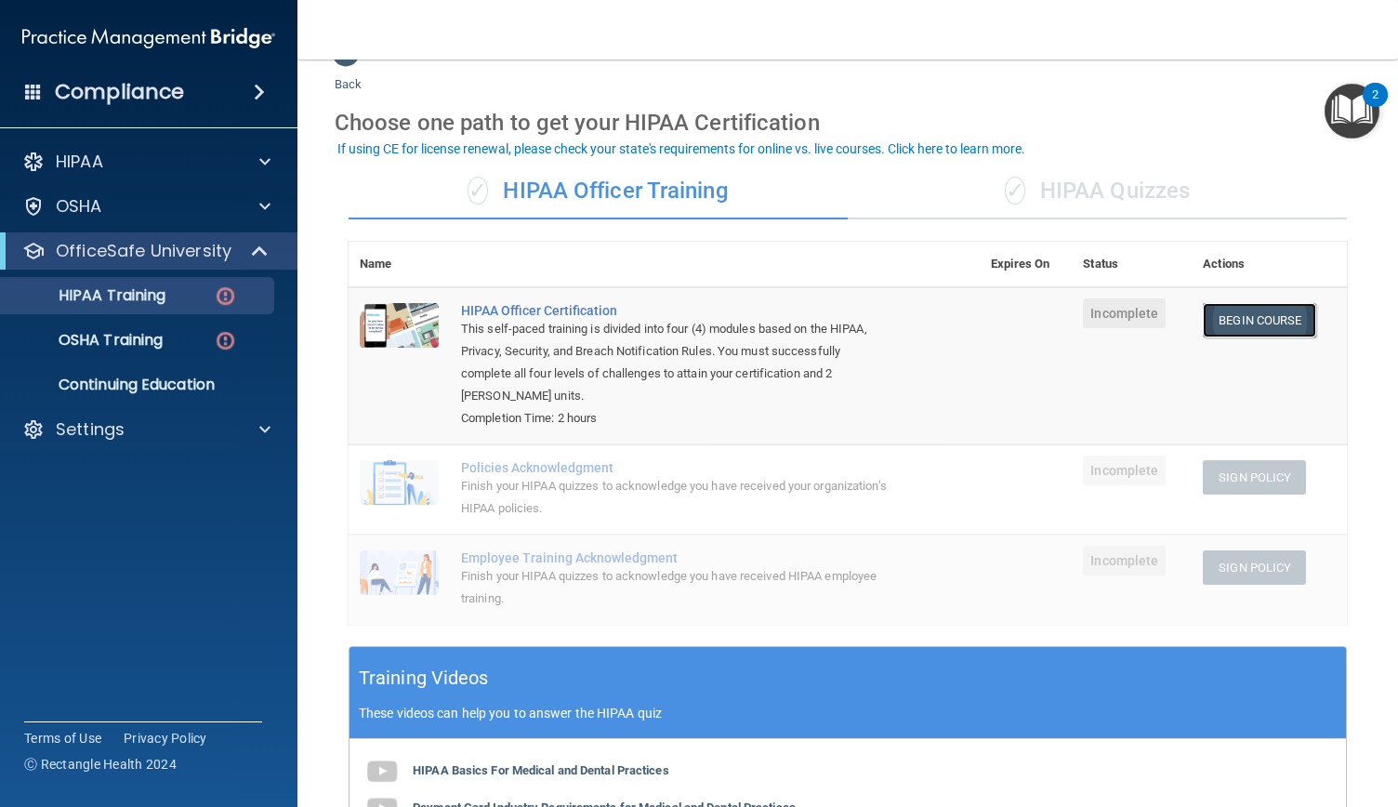
click at [1266, 327] on link "Begin Course" at bounding box center [1259, 320] width 113 height 34
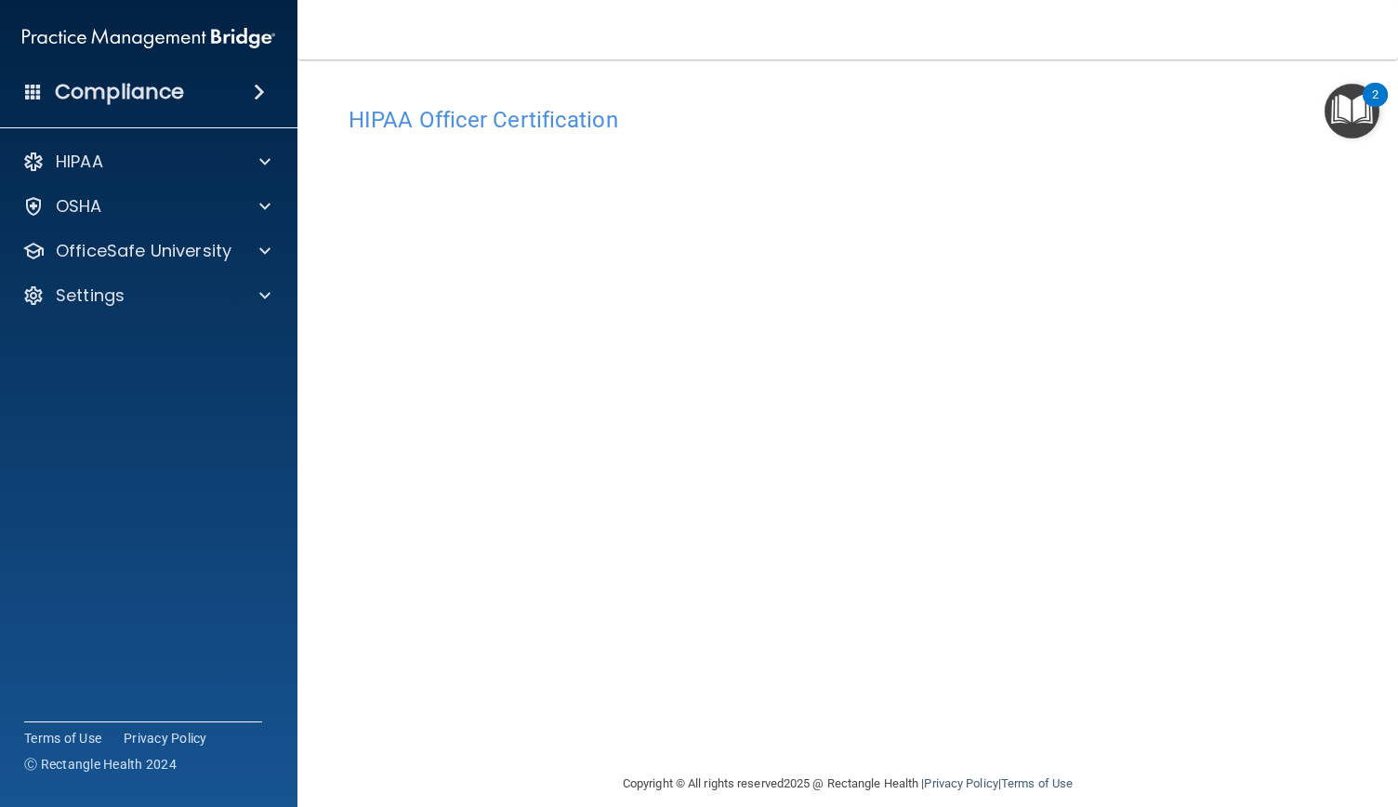
click at [1348, 309] on main "HIPAA Officer Certification This course doesn’t expire until . Are you sure you…" at bounding box center [848, 434] width 1101 height 748
